Goal: Navigation & Orientation: Find specific page/section

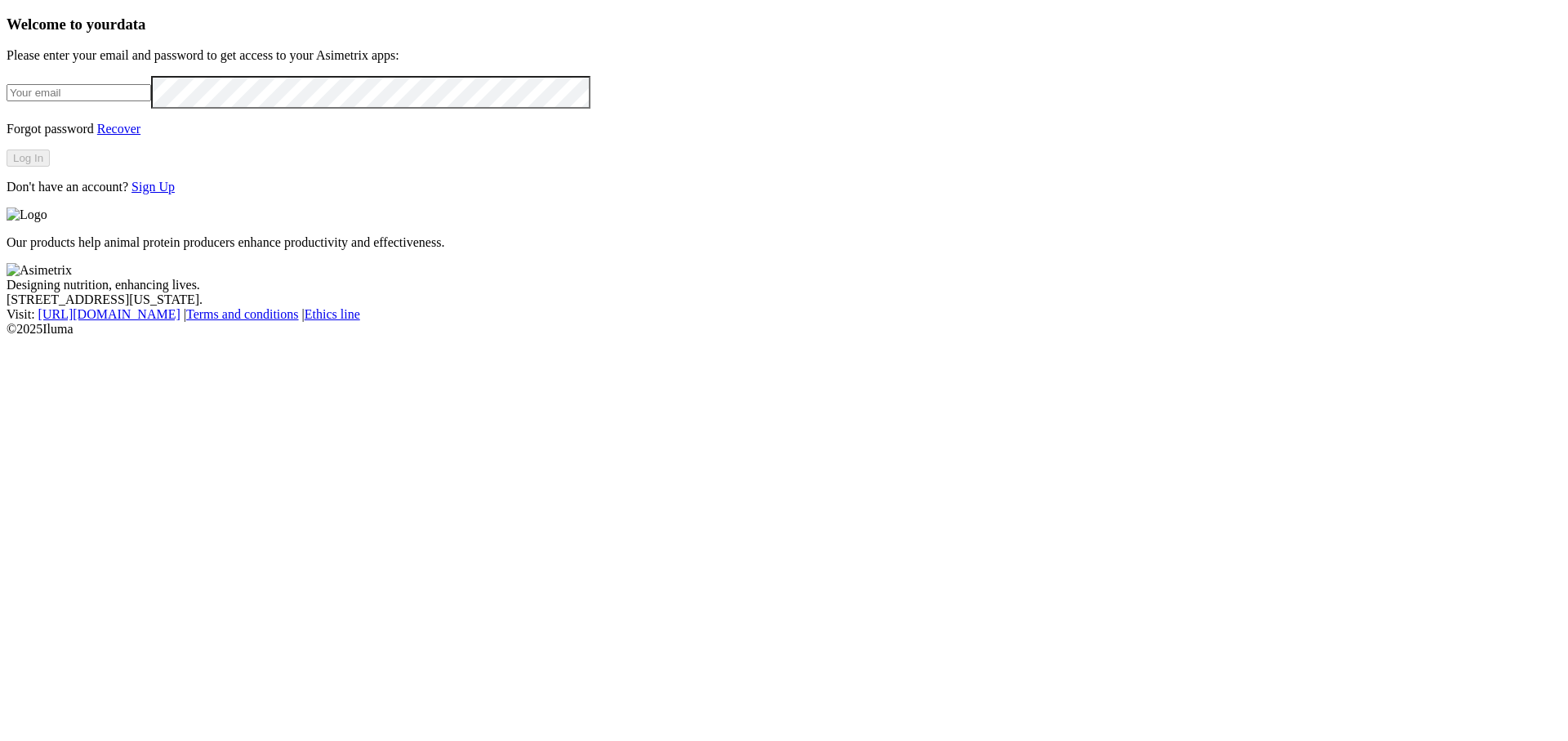
type input "[PERSON_NAME][EMAIL_ADDRESS][DOMAIN_NAME]"
click at [50, 167] on button "Log In" at bounding box center [27, 158] width 43 height 17
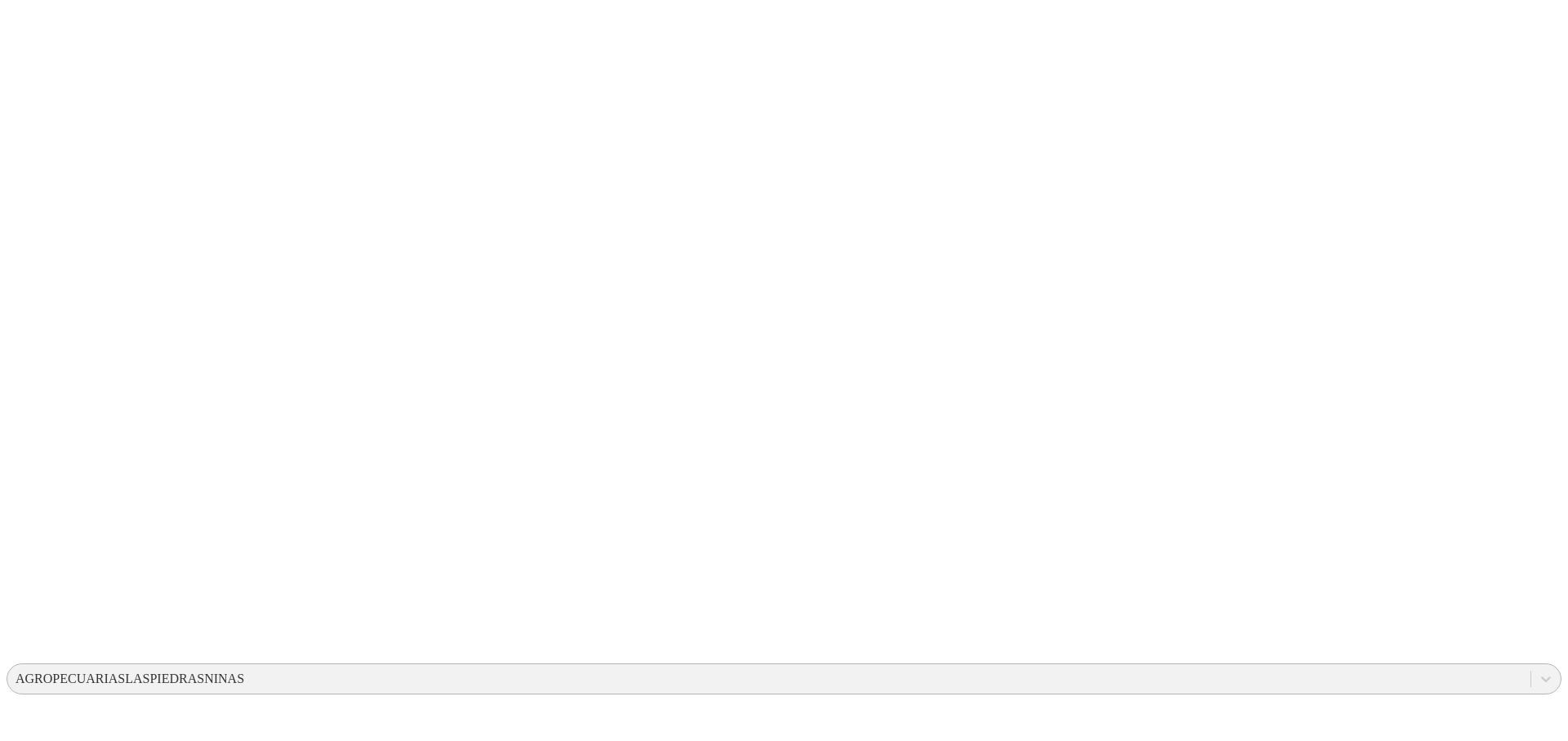
click at [244, 671] on div "AGROPECUARIASLASPIEDRASNINAS" at bounding box center [129, 678] width 229 height 15
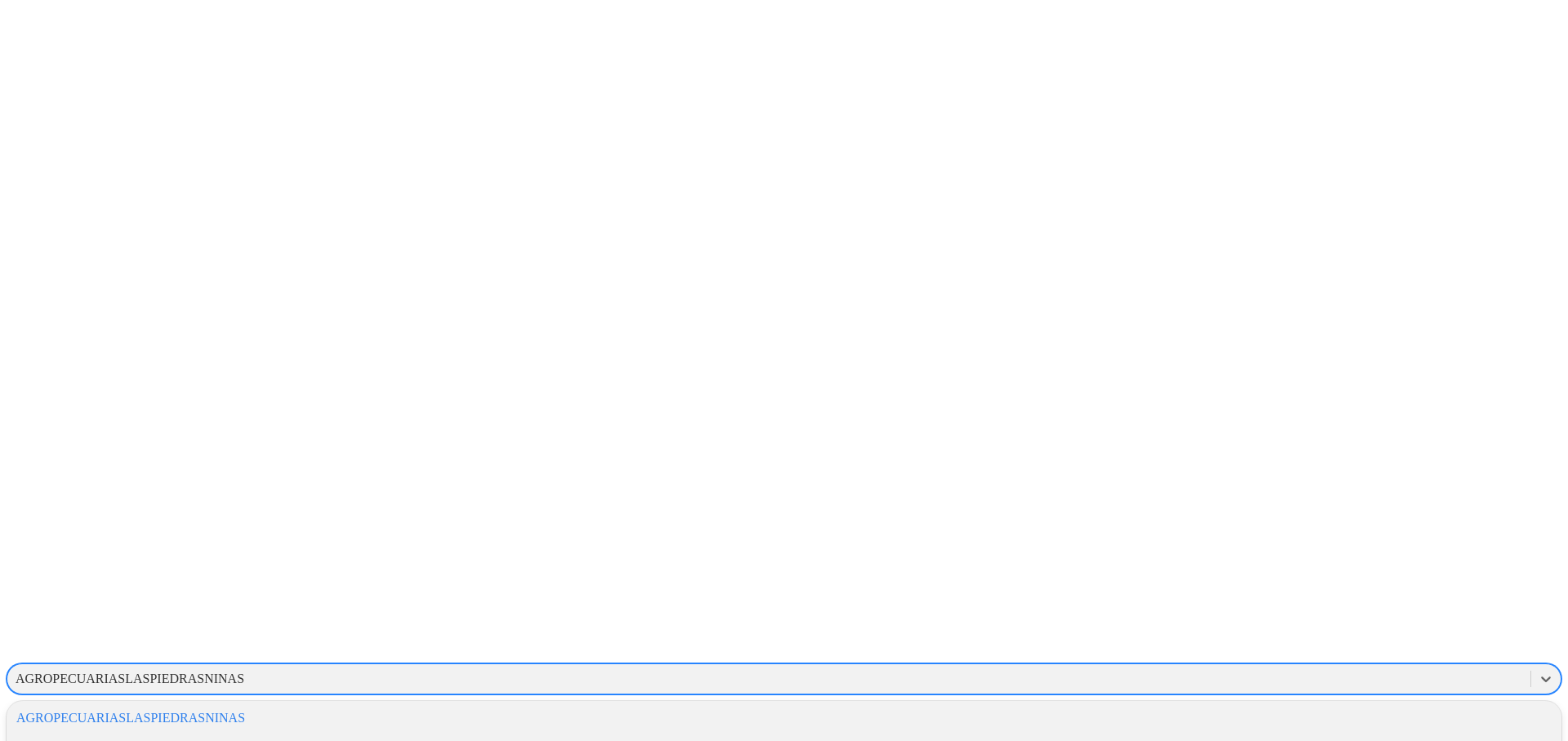
scroll to position [905, 0]
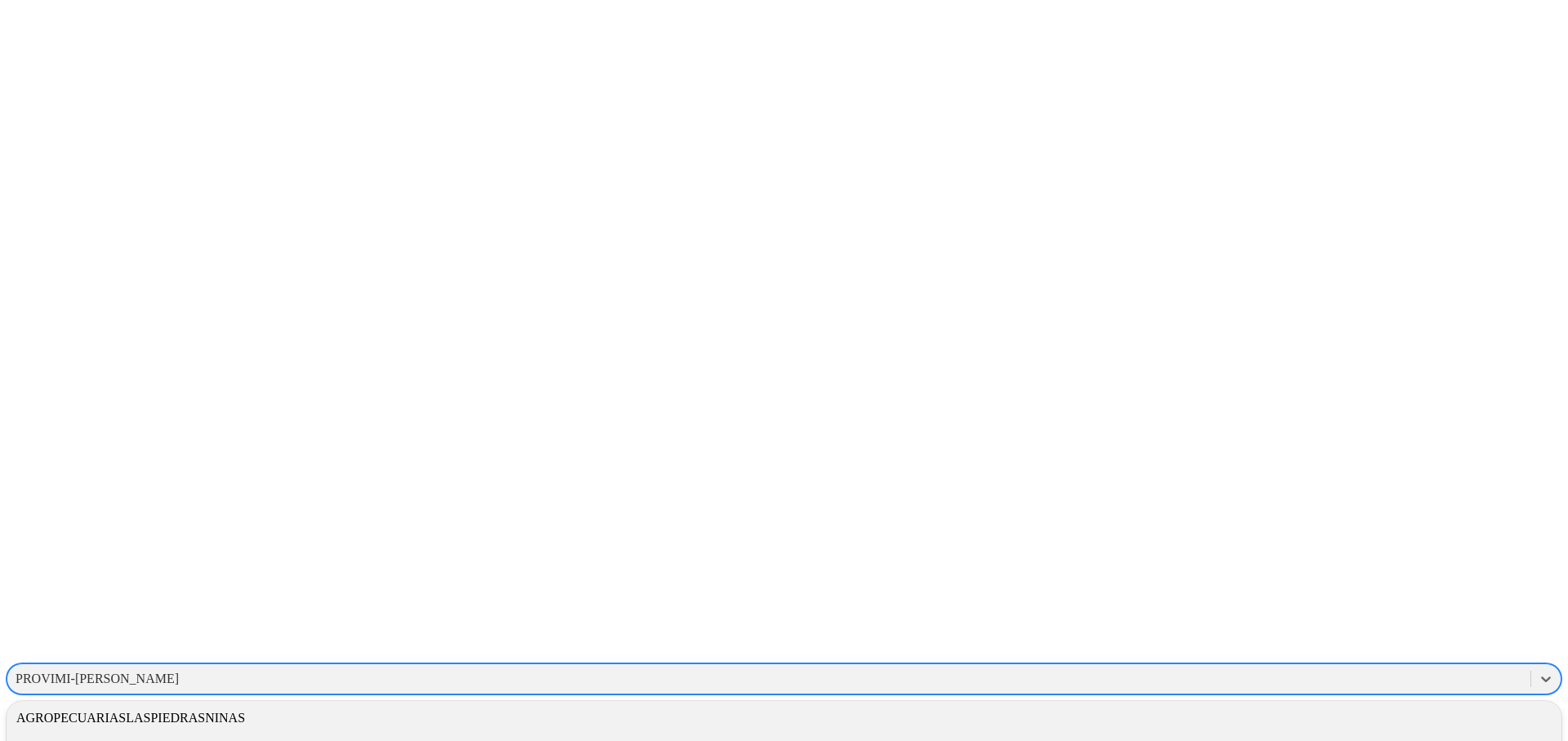
click at [1279, 663] on div "PROVIMI-[PERSON_NAME]" at bounding box center [784, 678] width 1555 height 31
click at [1354, 698] on div "HYLIFE" at bounding box center [784, 712] width 1555 height 27
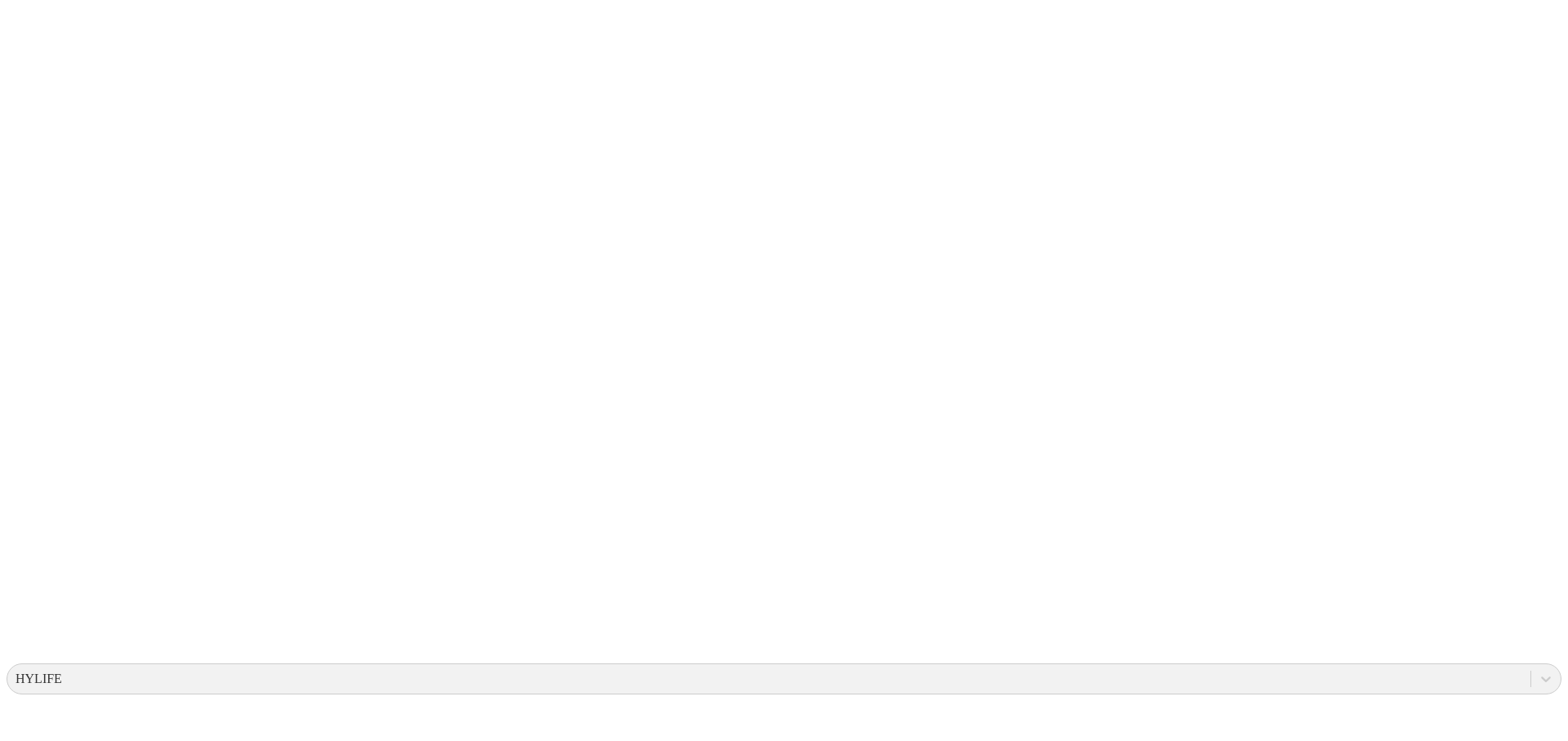
click at [1222, 666] on div "HYLIFE" at bounding box center [769, 678] width 1523 height 25
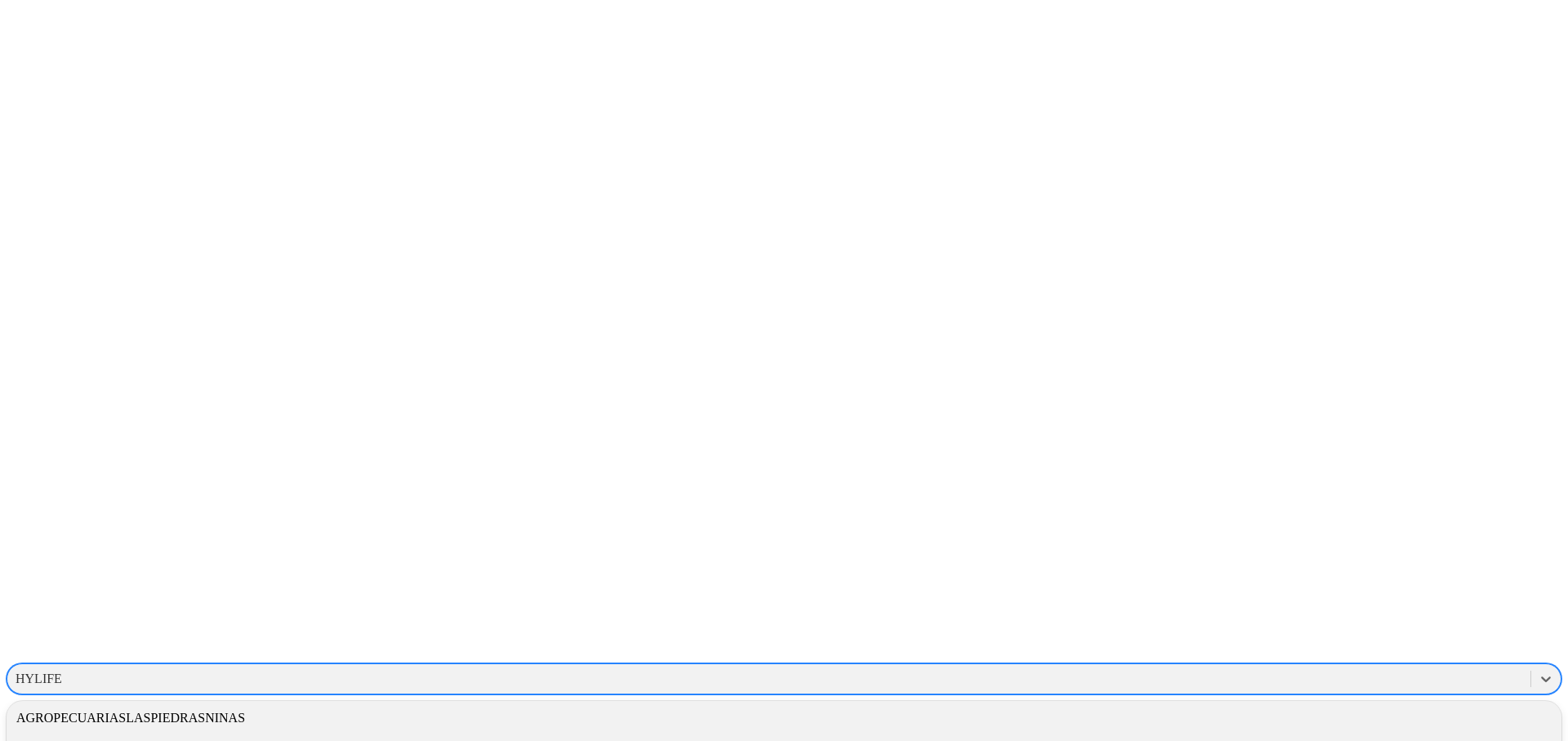
click at [1354, 732] on div "ALIAR" at bounding box center [784, 746] width 1555 height 27
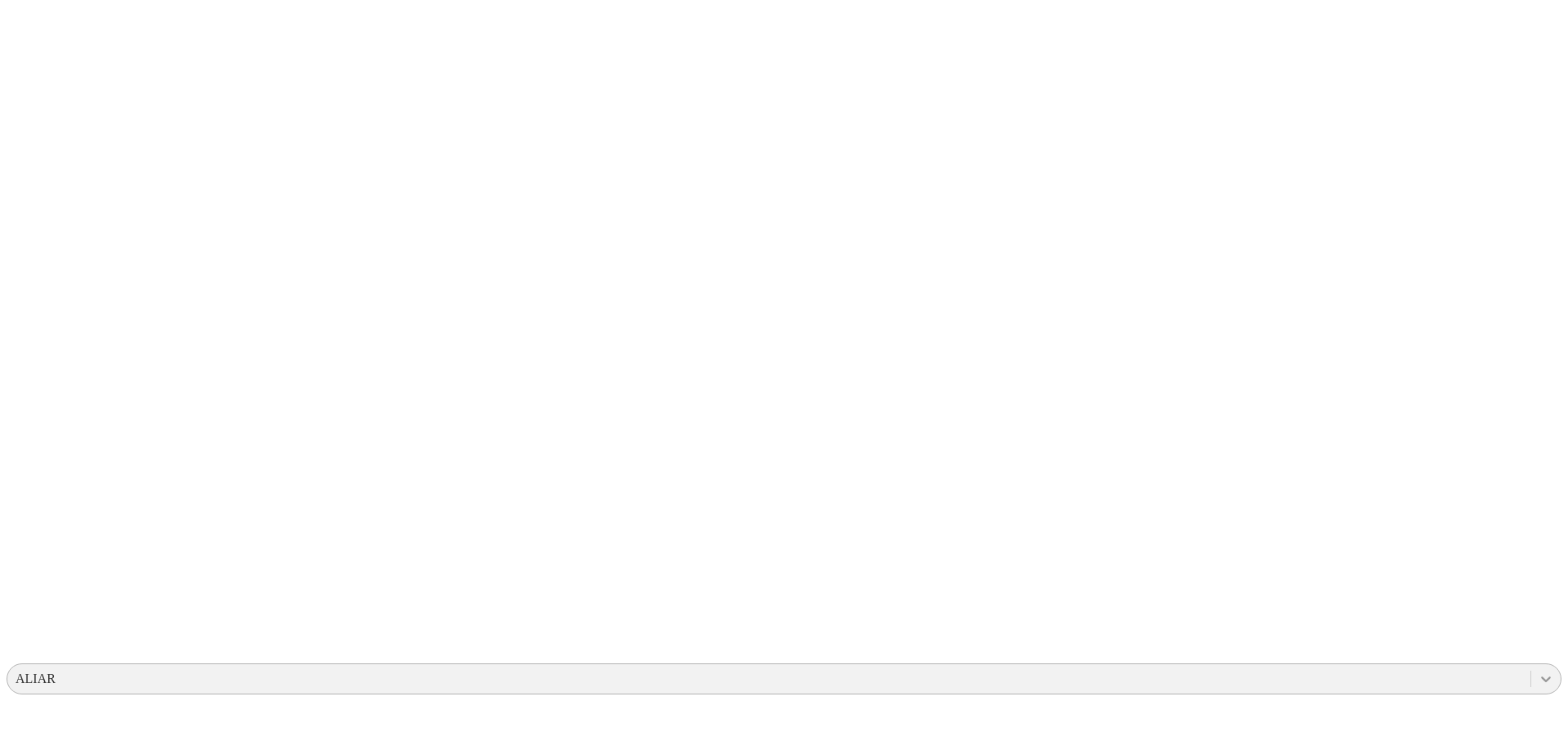
click at [1538, 671] on icon at bounding box center [1546, 679] width 16 height 16
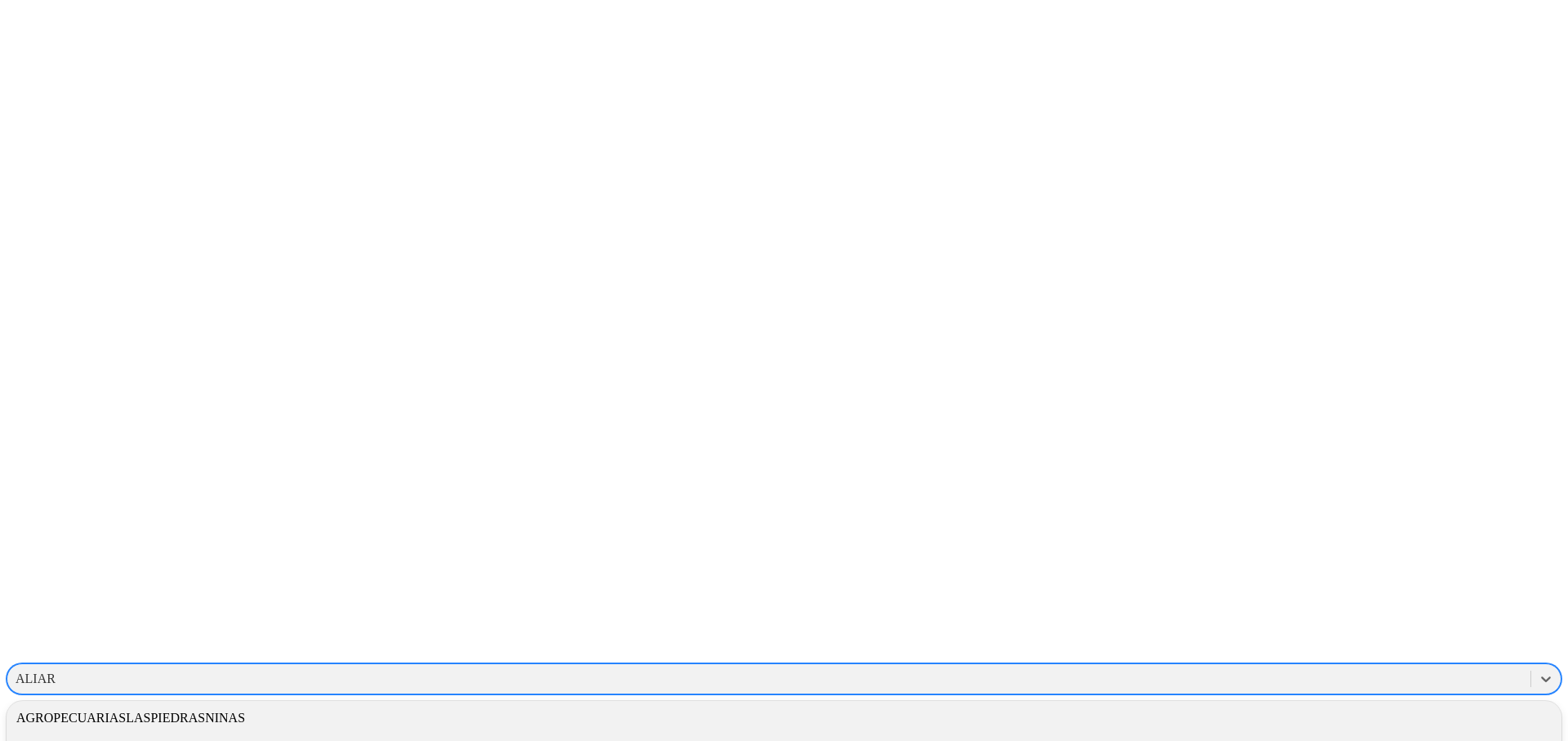
scroll to position [434, 0]
